Goal: Task Accomplishment & Management: Use online tool/utility

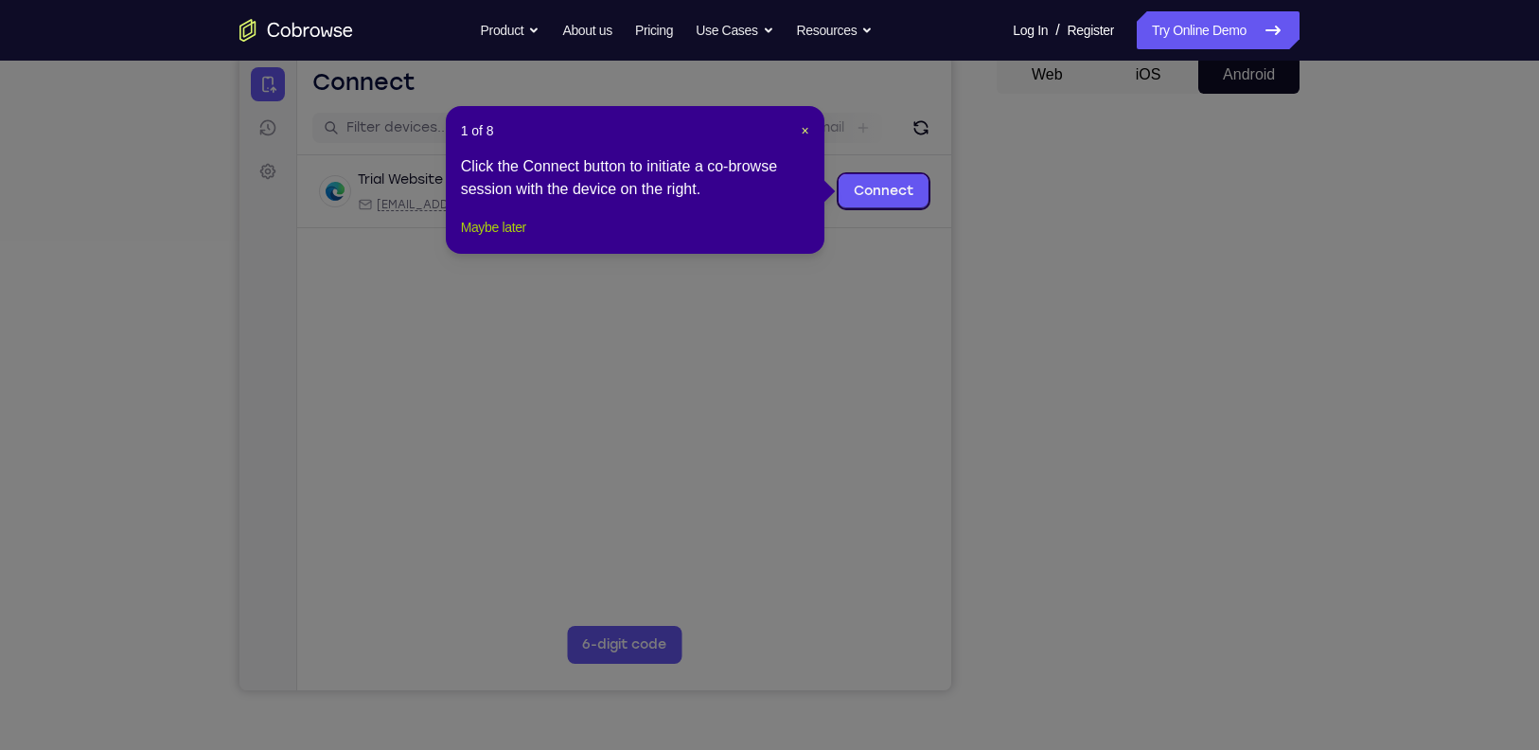
click at [503, 239] on button "Maybe later" at bounding box center [493, 227] width 65 height 23
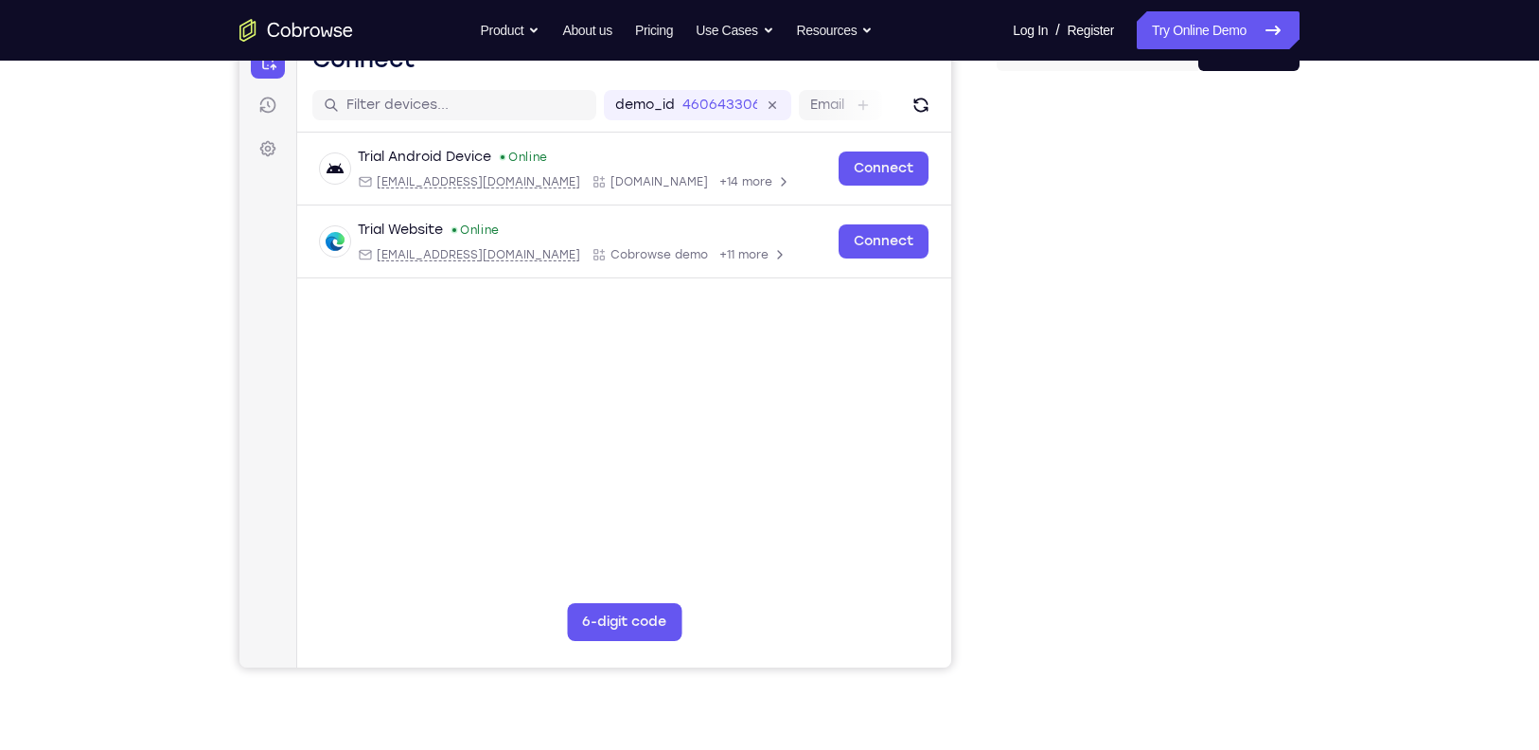
scroll to position [225, 0]
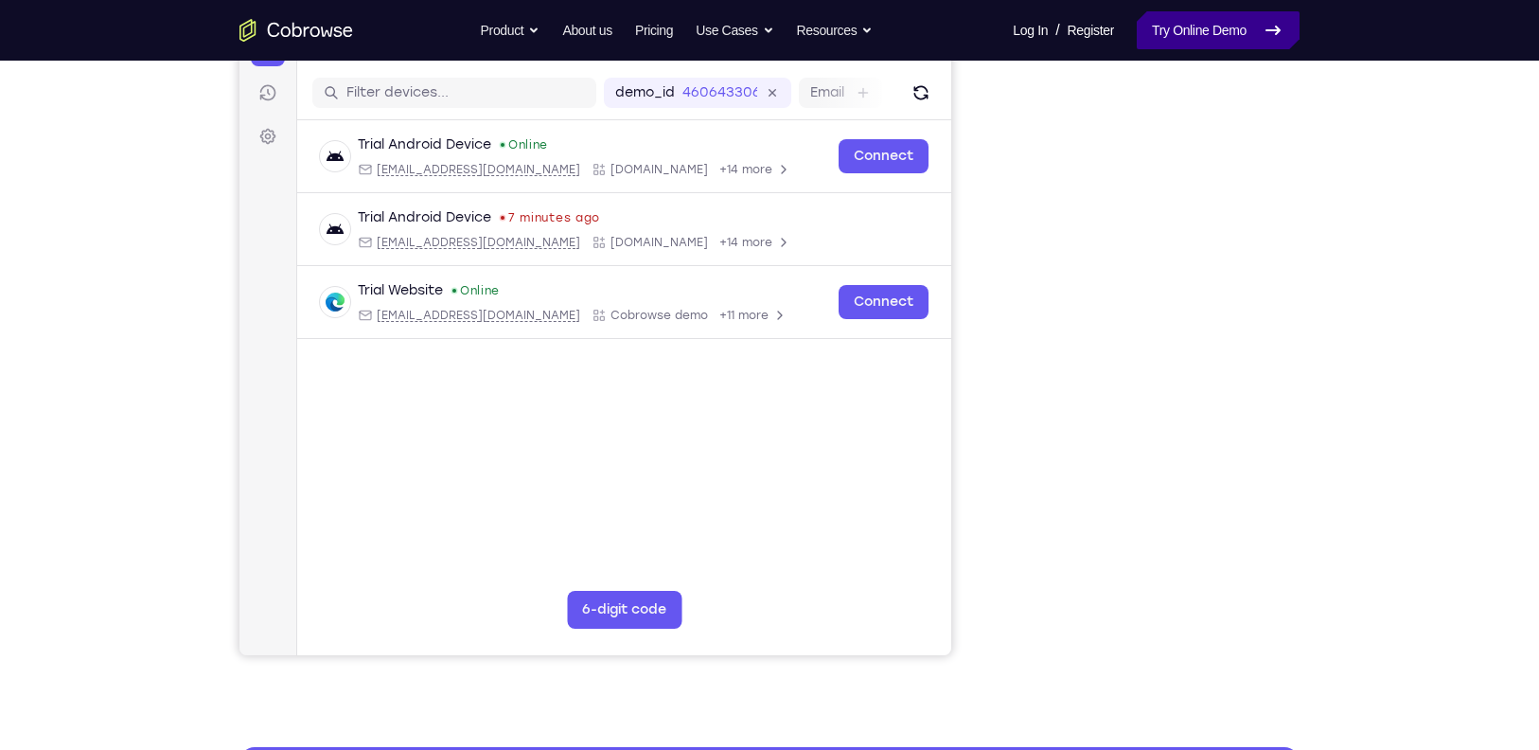
click at [1190, 25] on link "Try Online Demo" at bounding box center [1218, 30] width 163 height 38
click at [1200, 39] on link "Try Online Demo" at bounding box center [1218, 30] width 163 height 38
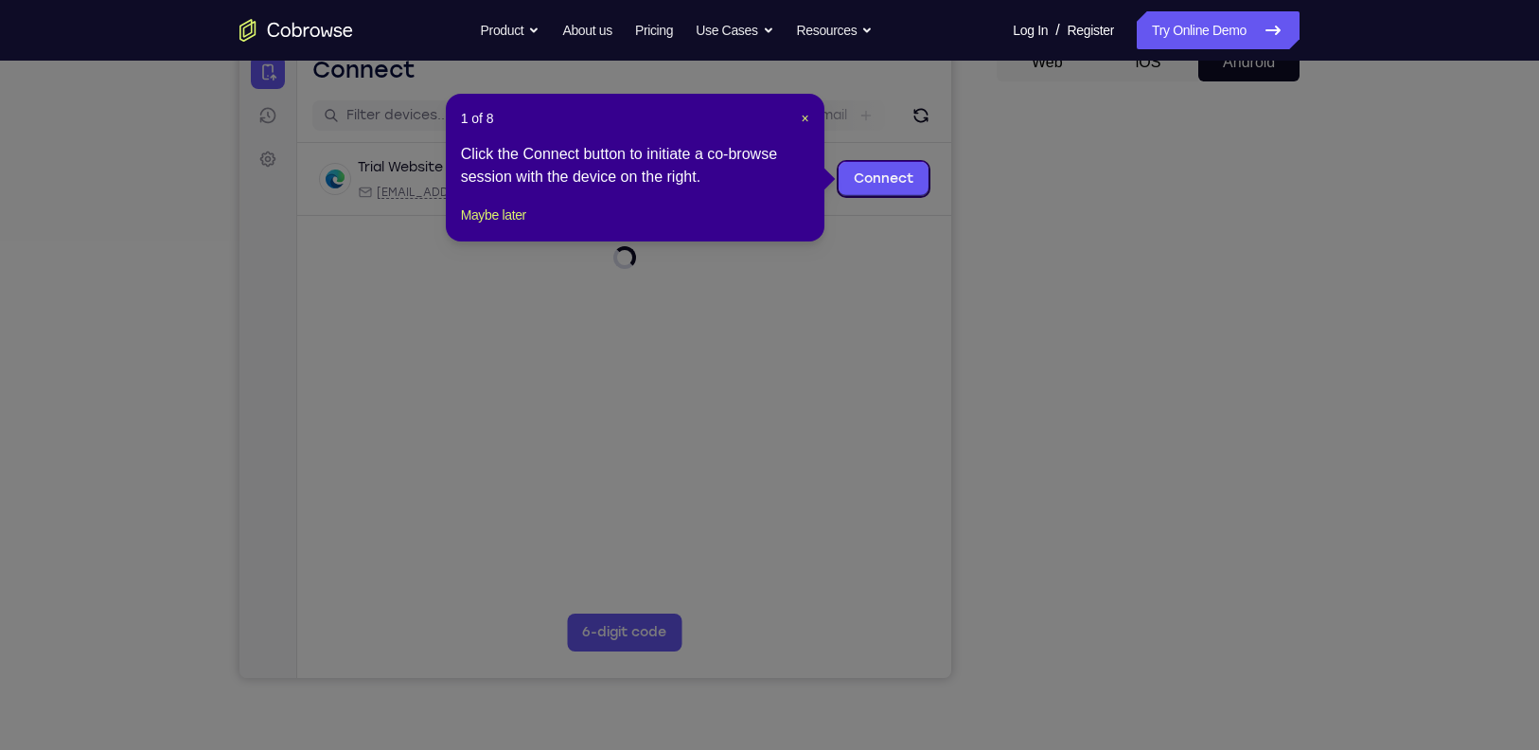
scroll to position [205, 0]
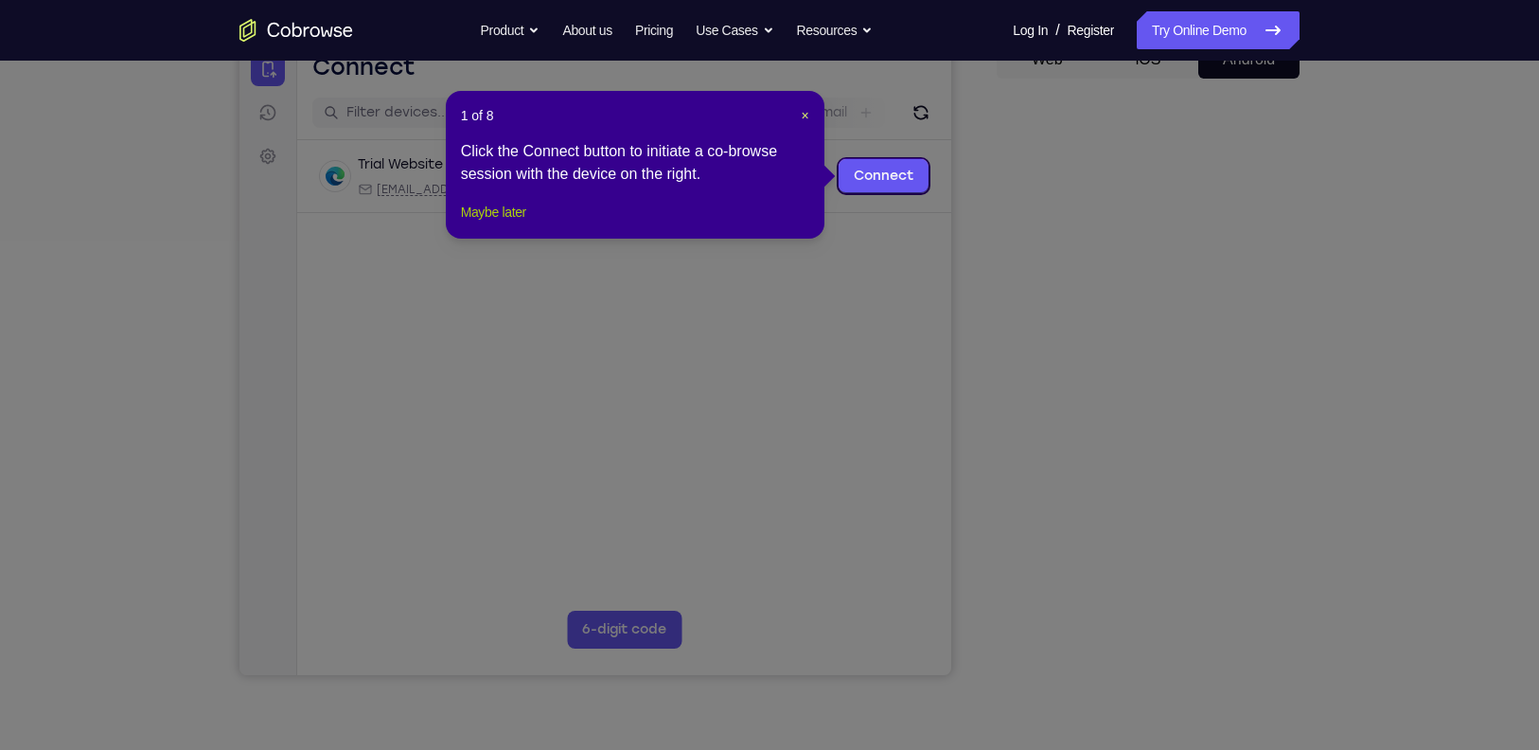
click at [522, 223] on button "Maybe later" at bounding box center [493, 212] width 65 height 23
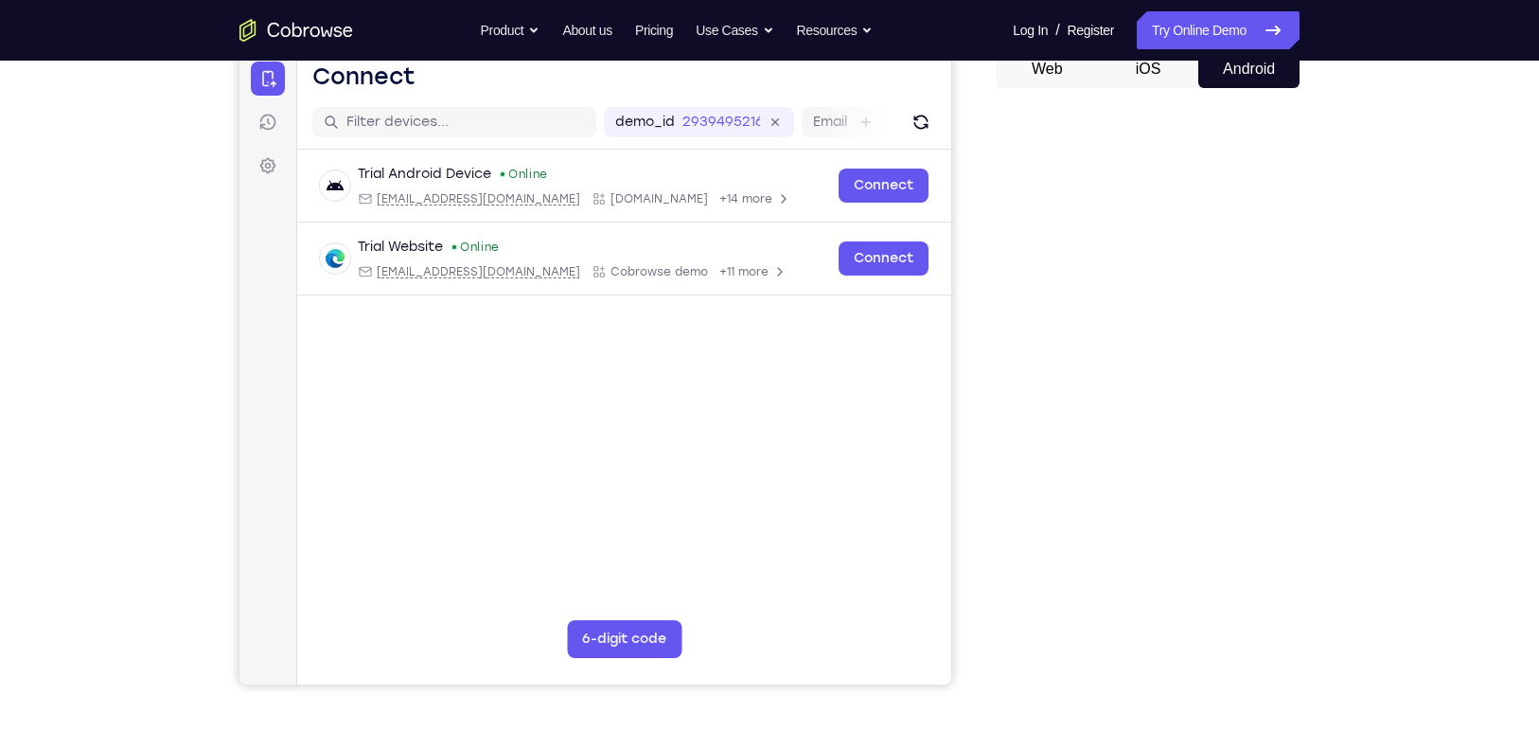
scroll to position [204, 0]
